Goal: Information Seeking & Learning: Check status

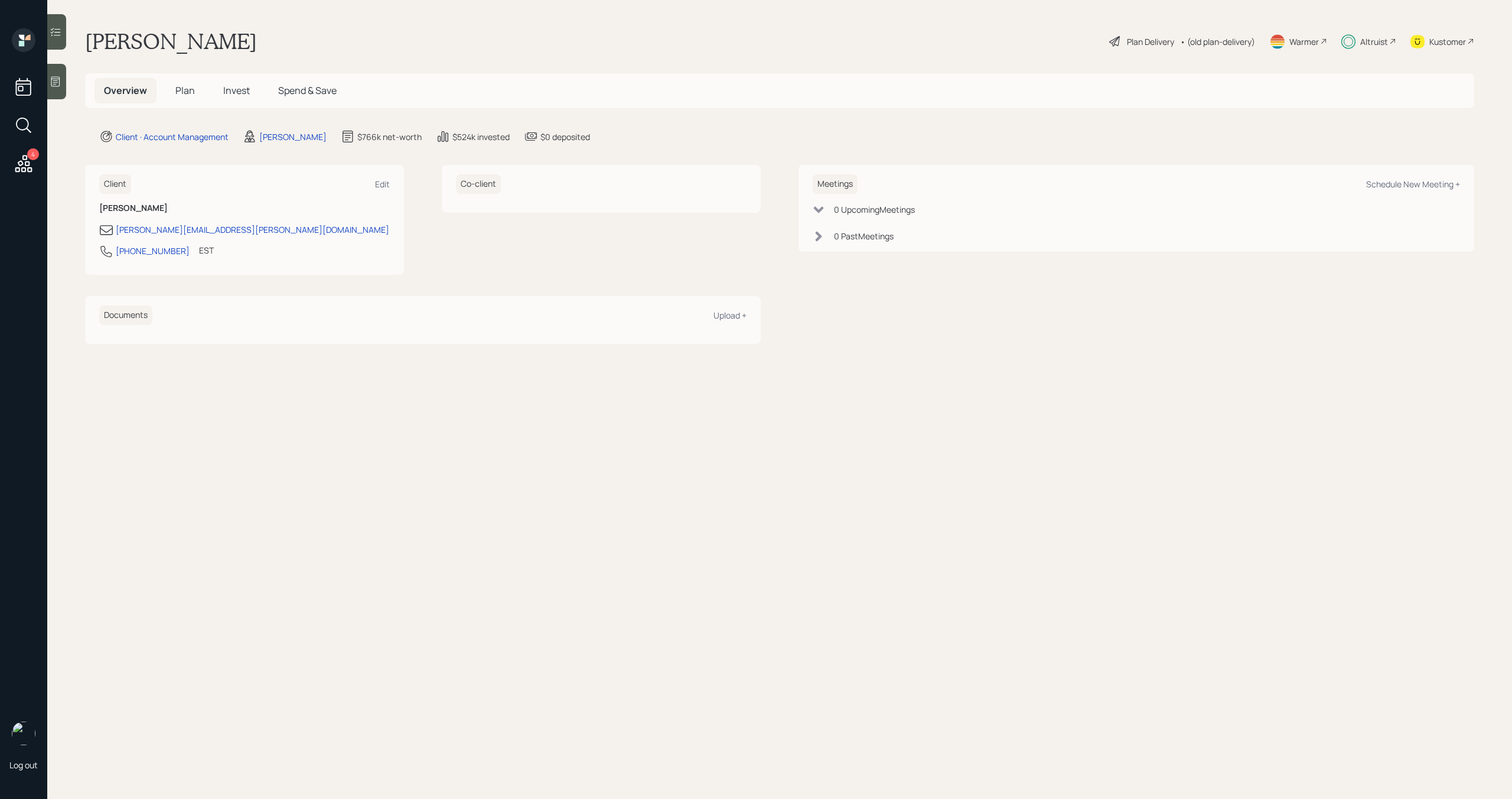
click at [1384, 41] on div "Altruist" at bounding box center [1374, 41] width 28 height 12
click at [1373, 40] on div "Altruist" at bounding box center [1374, 41] width 28 height 12
click at [1369, 38] on div "Altruist" at bounding box center [1374, 41] width 28 height 12
click at [1350, 42] on icon at bounding box center [1348, 41] width 14 height 15
click at [232, 89] on span "Invest" at bounding box center [237, 90] width 27 height 13
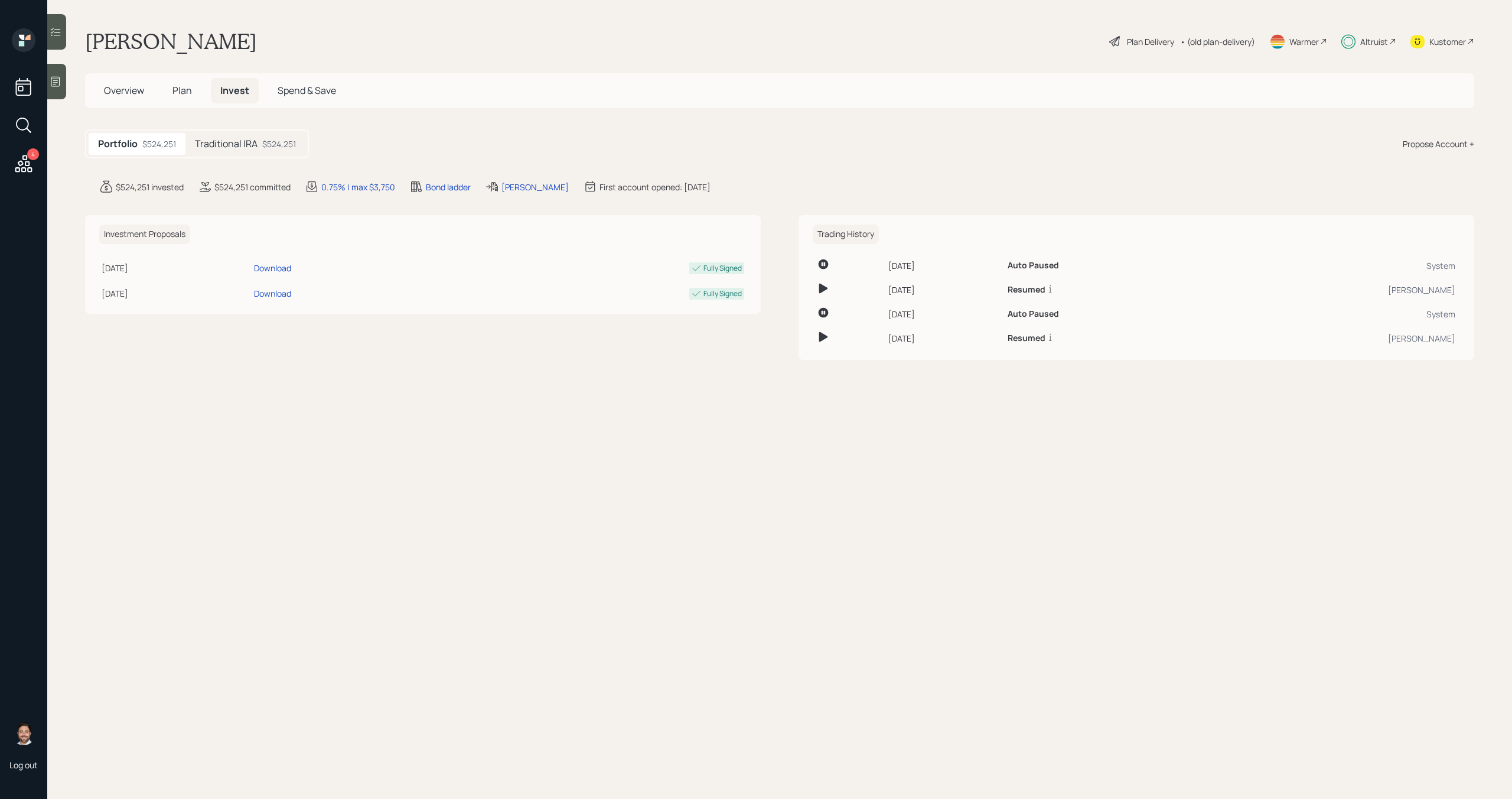
click at [239, 135] on div "Traditional IRA $524,251" at bounding box center [245, 144] width 120 height 22
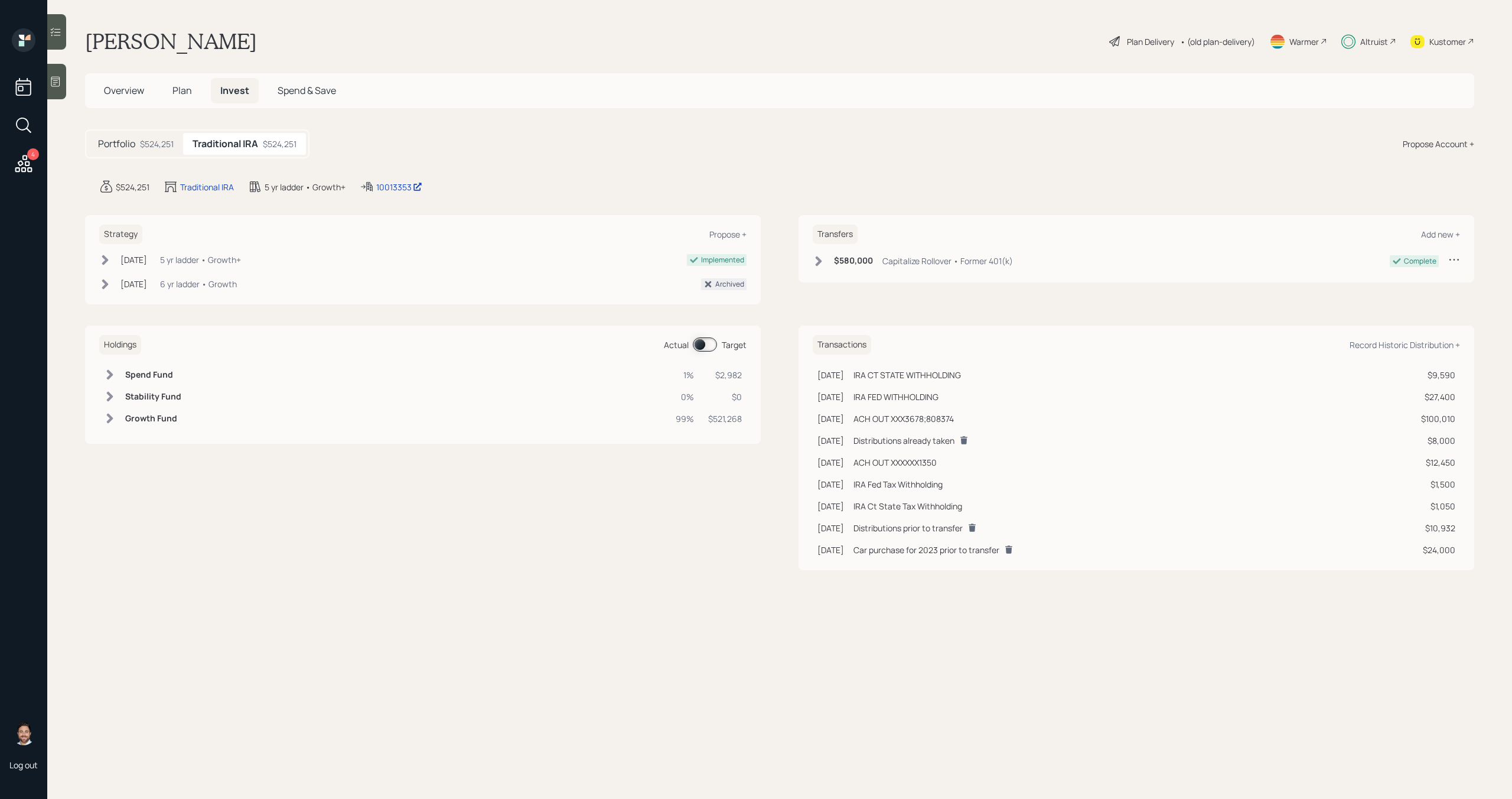
click at [1370, 47] on div "Altruist" at bounding box center [1369, 41] width 55 height 26
